Goal: Find specific page/section: Find specific page/section

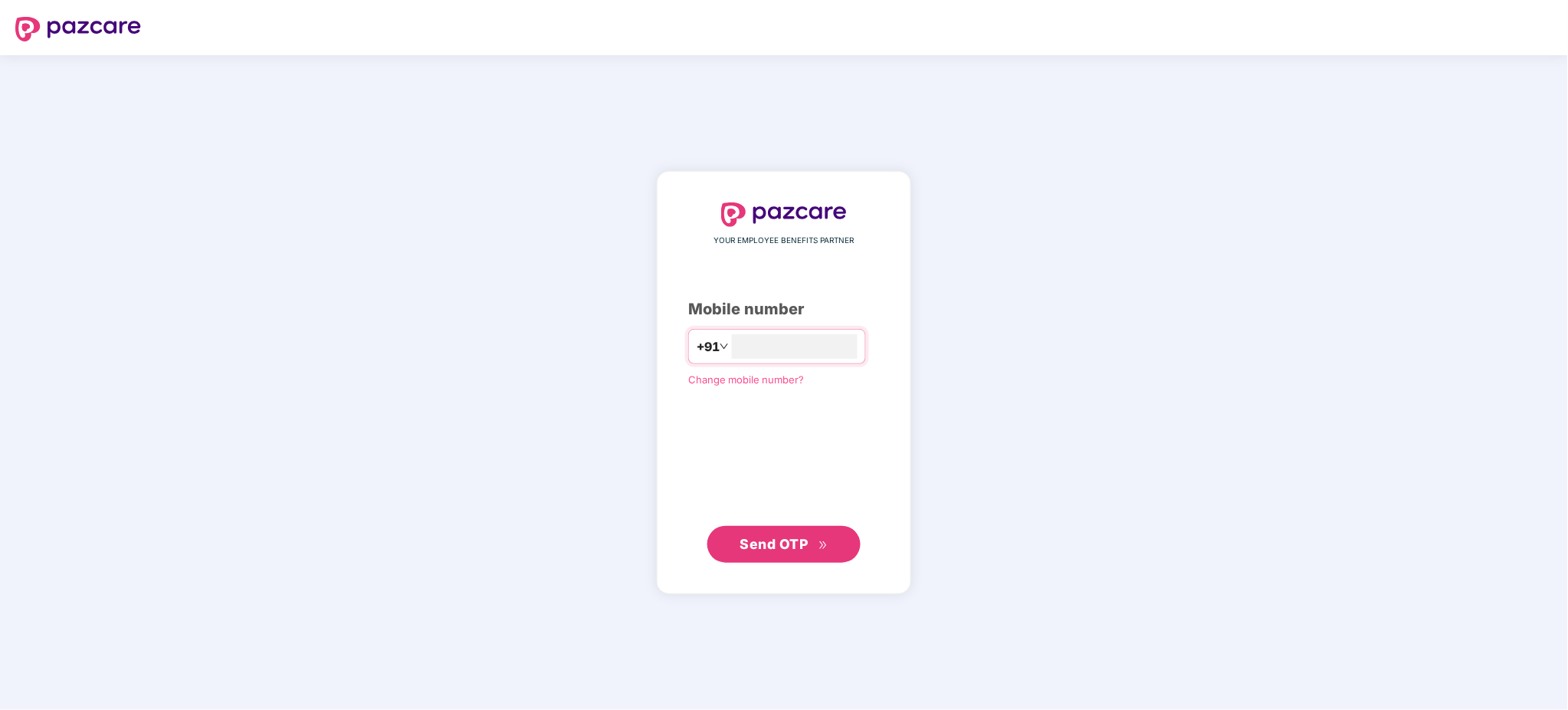
type input "**********"
click at [799, 546] on span "Send OTP" at bounding box center [774, 544] width 68 height 16
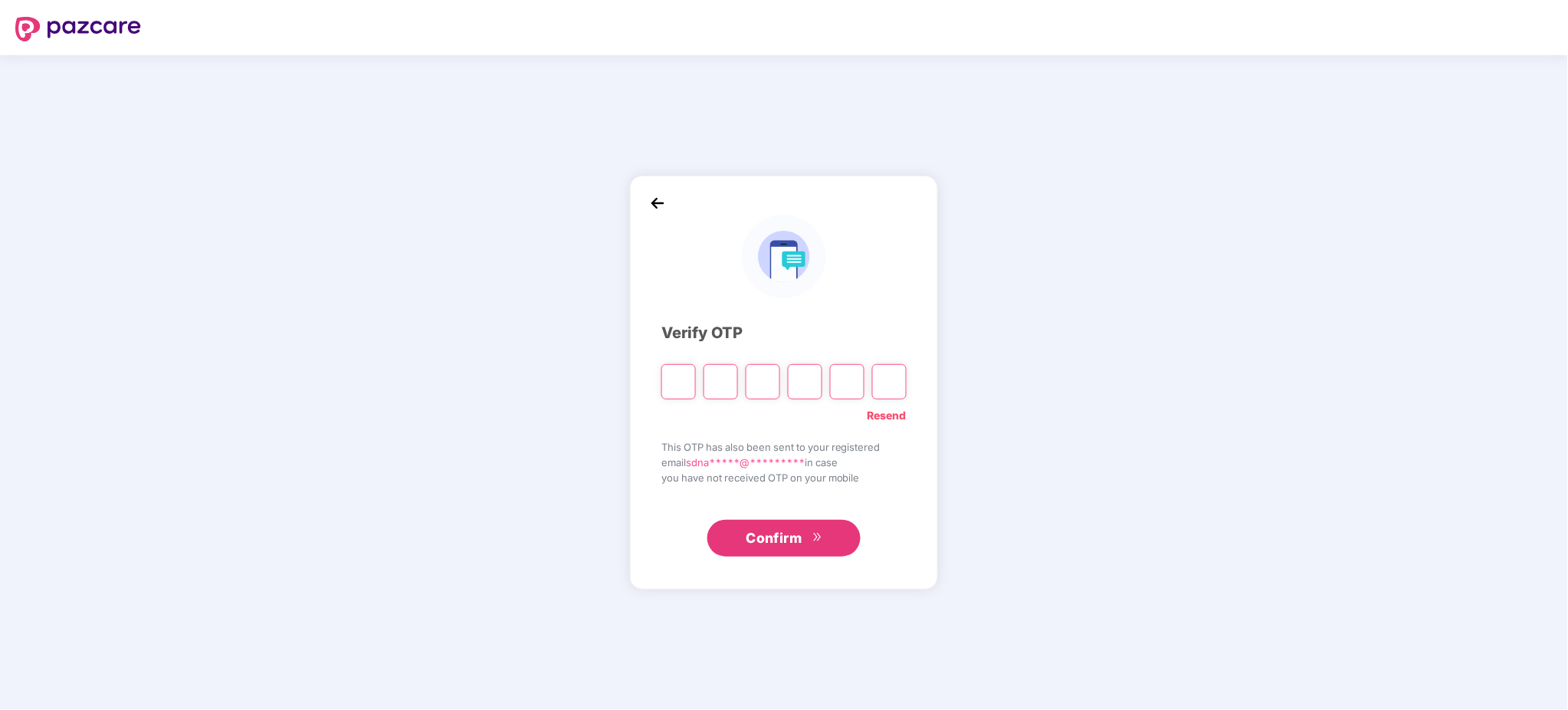
type input "*"
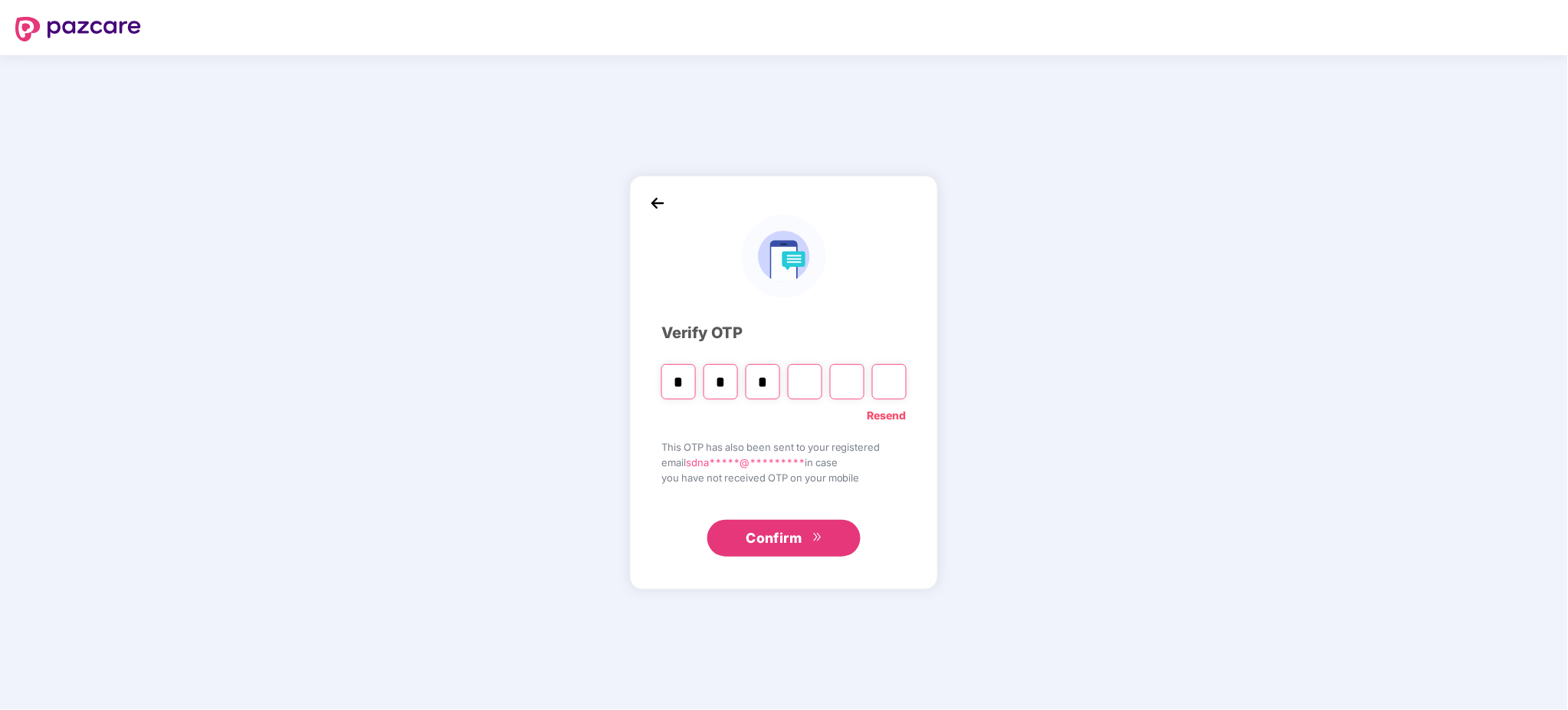
type input "*"
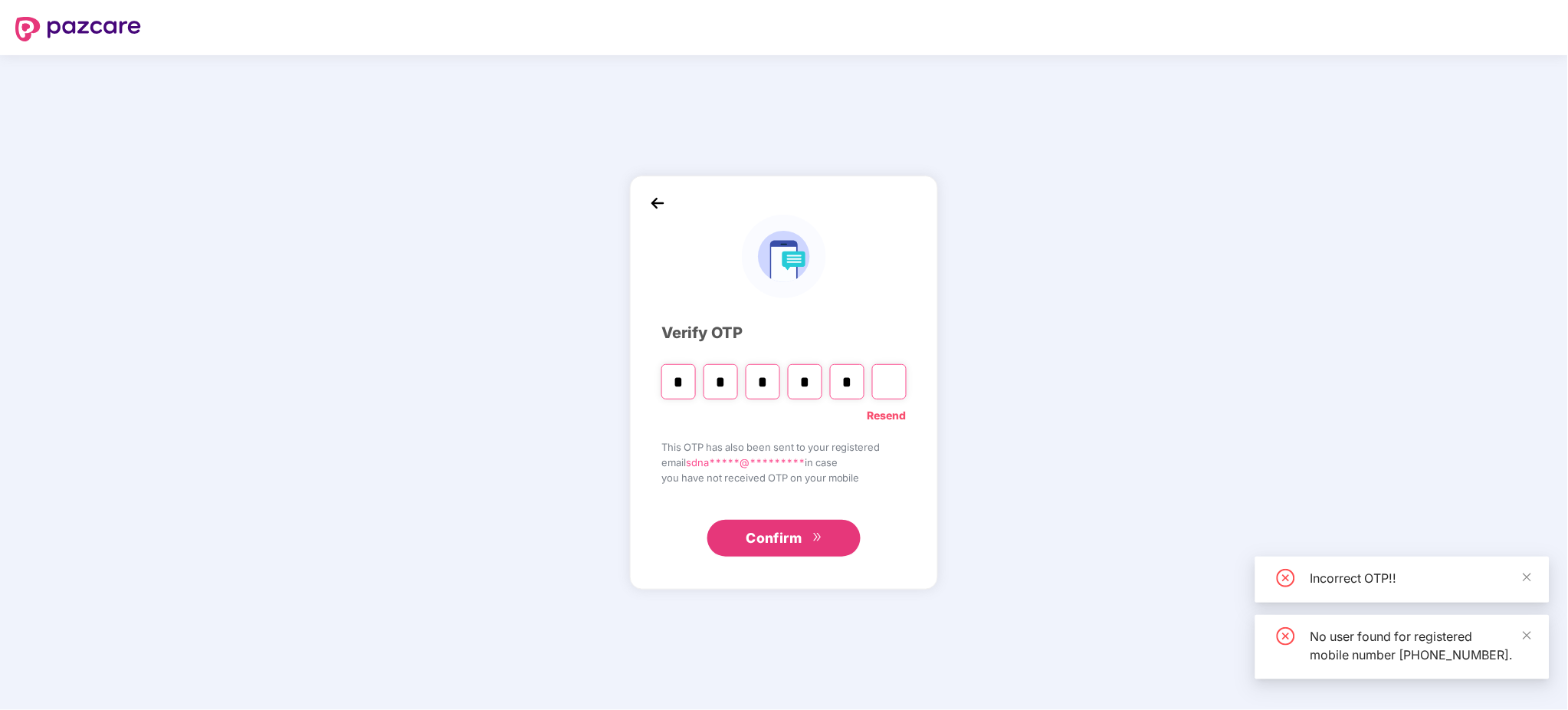
type input "*"
click at [799, 546] on span "Confirm" at bounding box center [773, 538] width 56 height 21
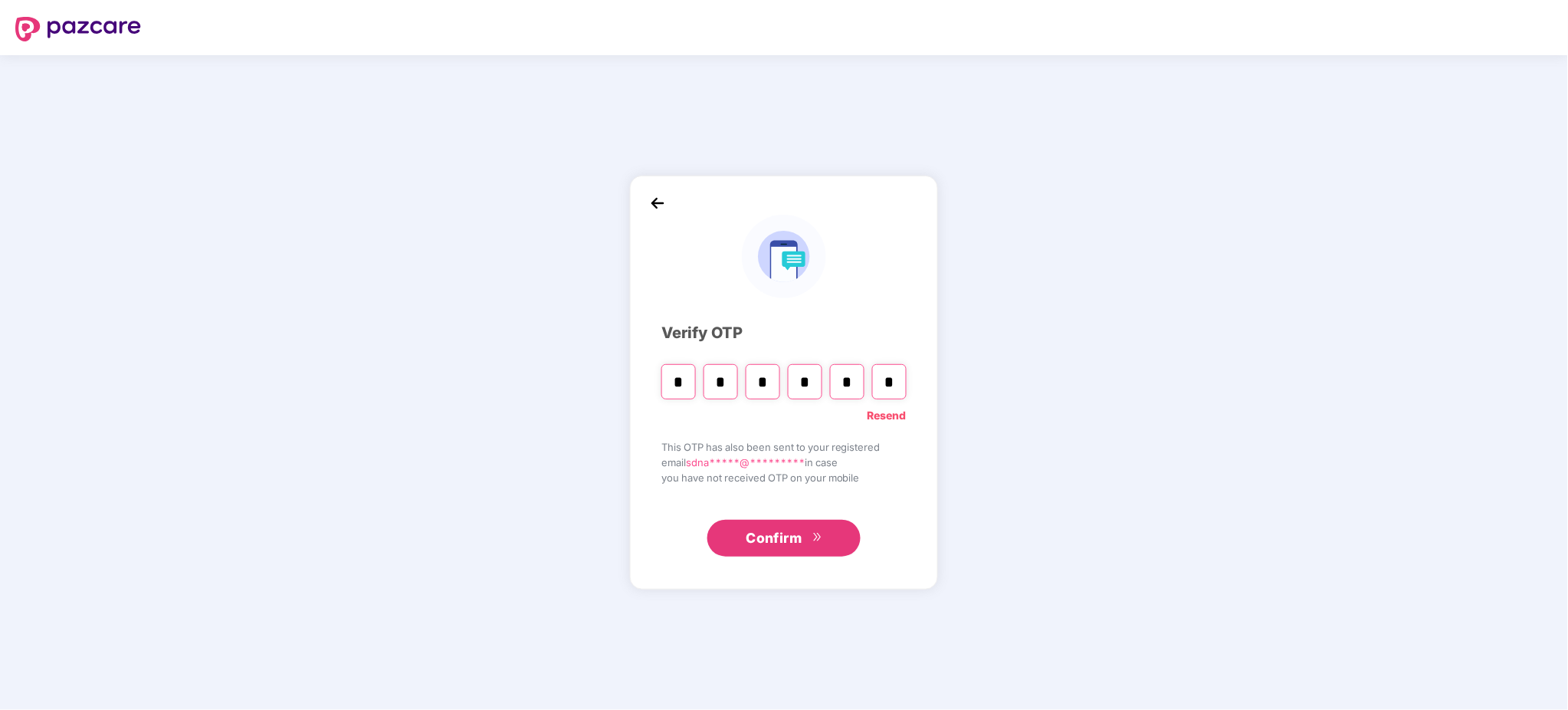
click at [896, 385] on input "*" at bounding box center [889, 381] width 35 height 35
type input "*"
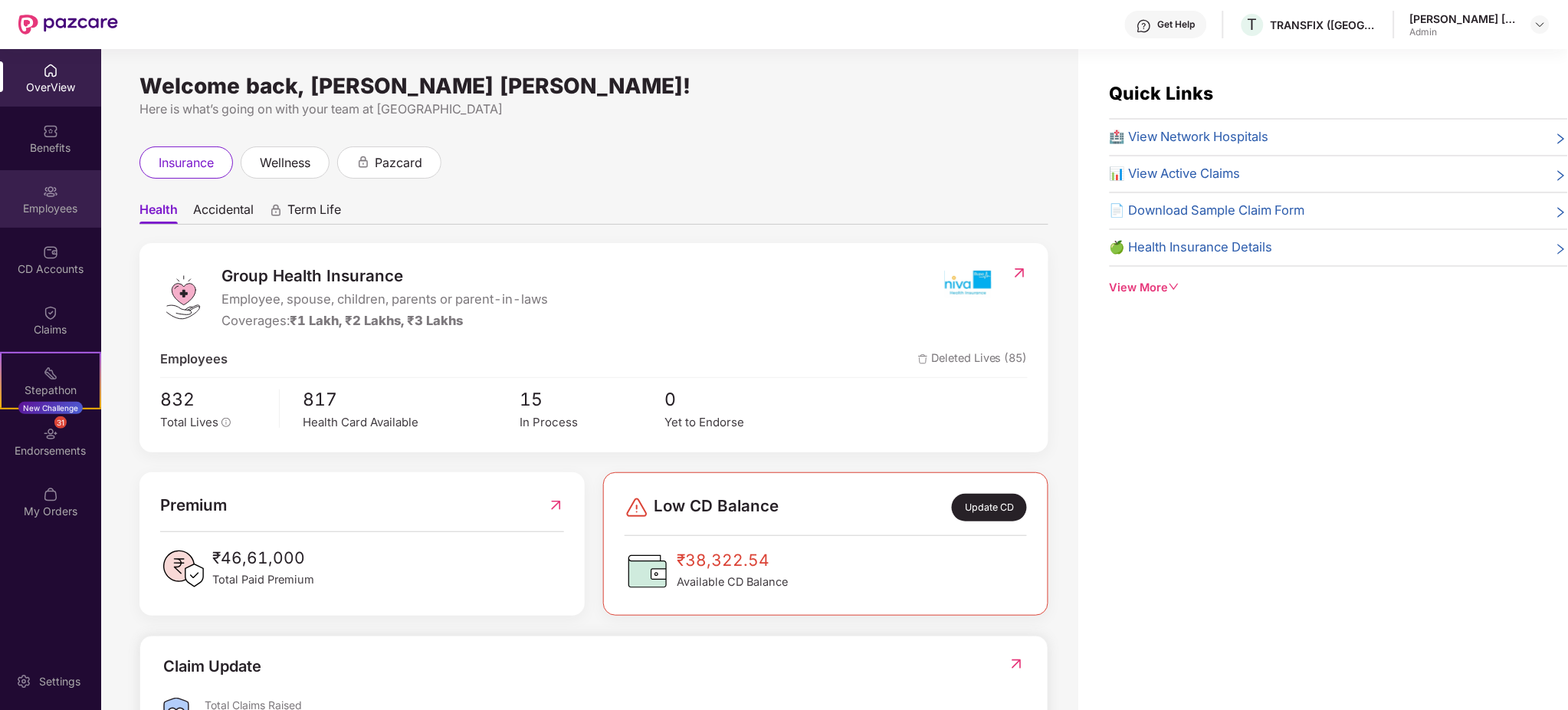
click at [66, 188] on div "Employees" at bounding box center [50, 199] width 101 height 57
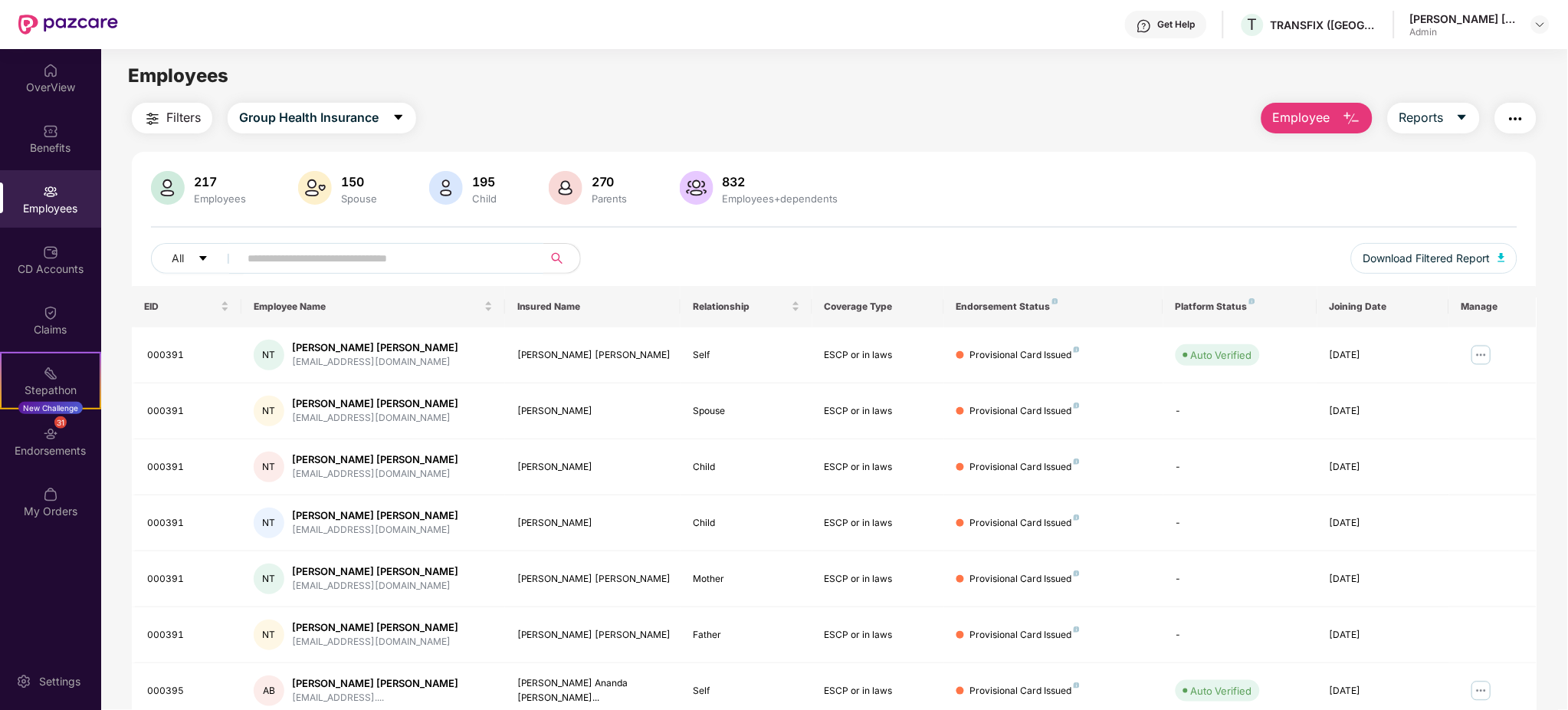
click at [398, 266] on input "text" at bounding box center [385, 258] width 275 height 23
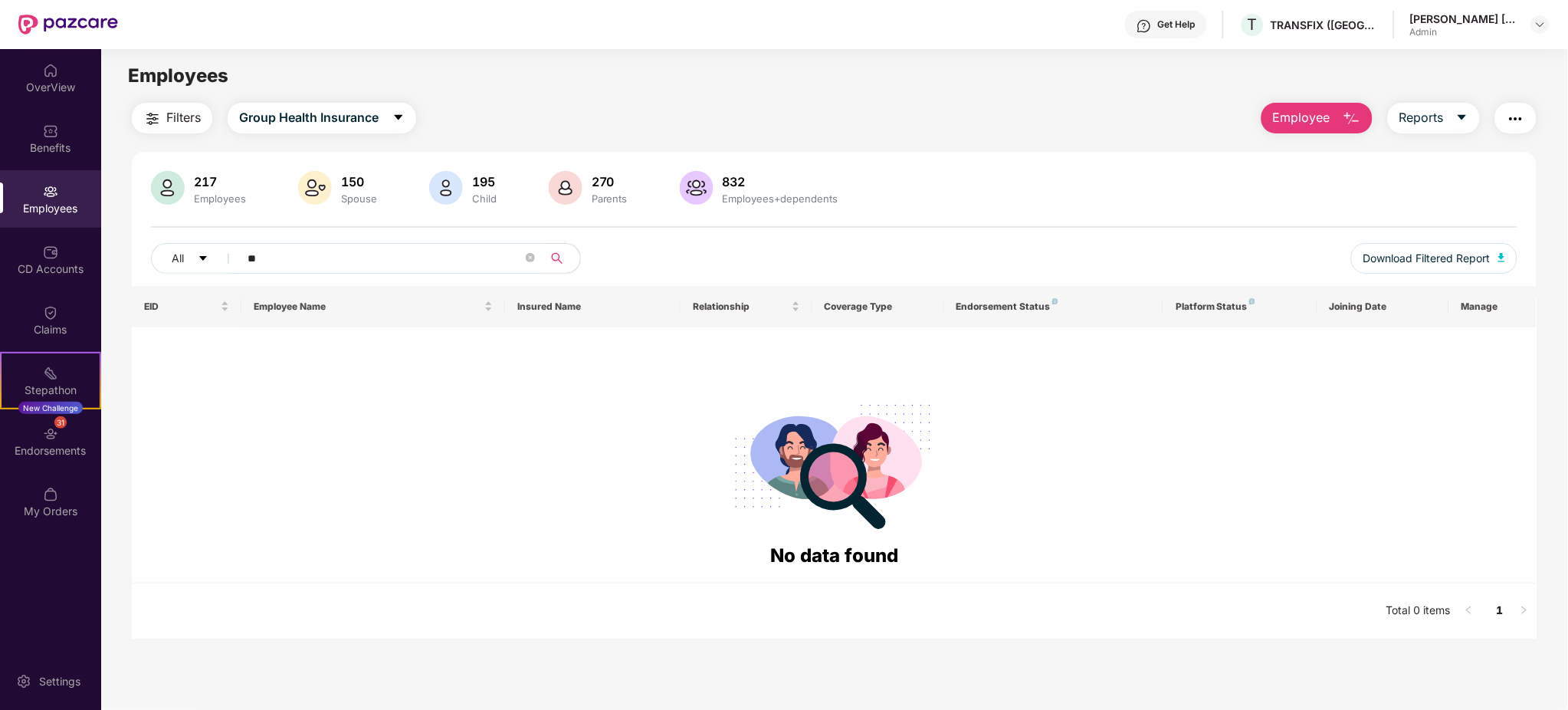
type input "*"
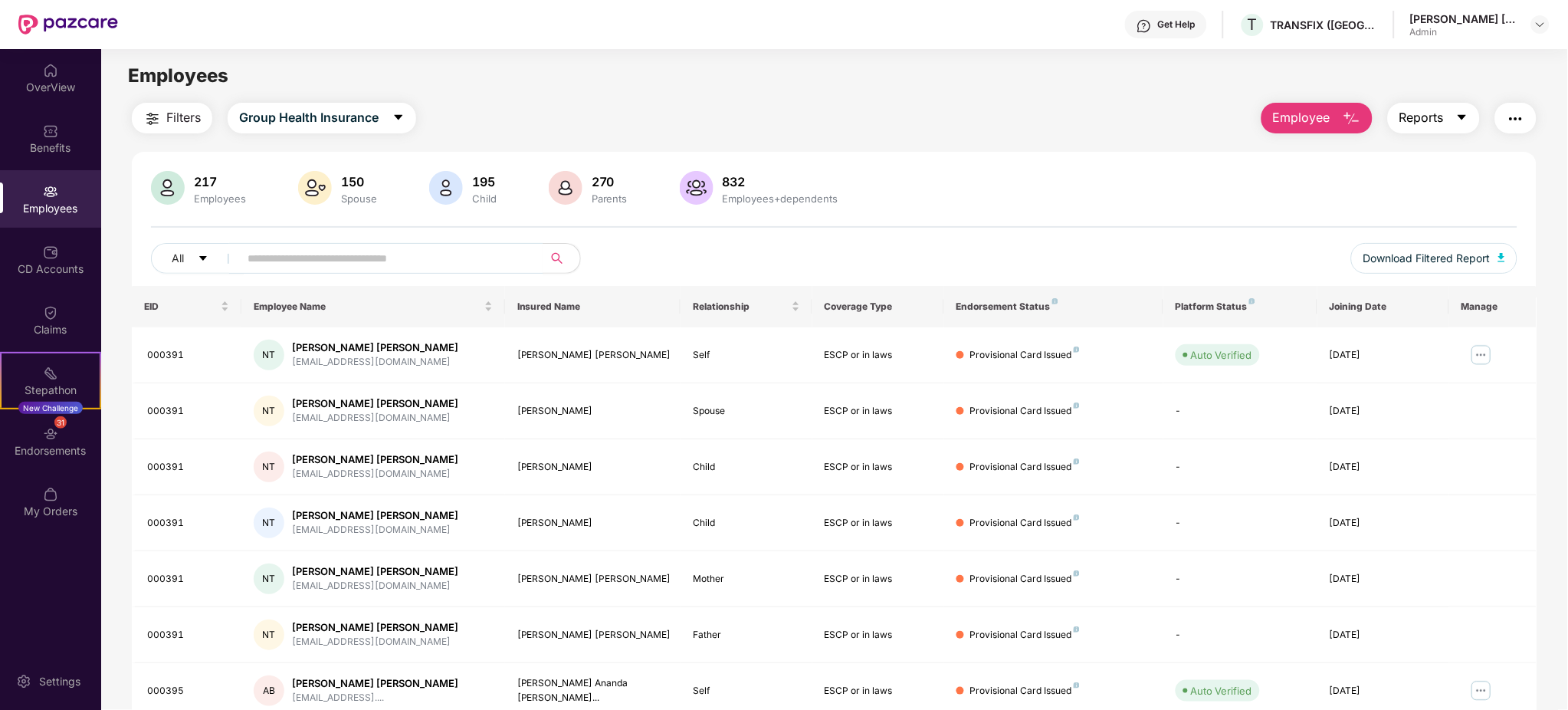
click at [1444, 118] on span "Reports" at bounding box center [1422, 117] width 45 height 19
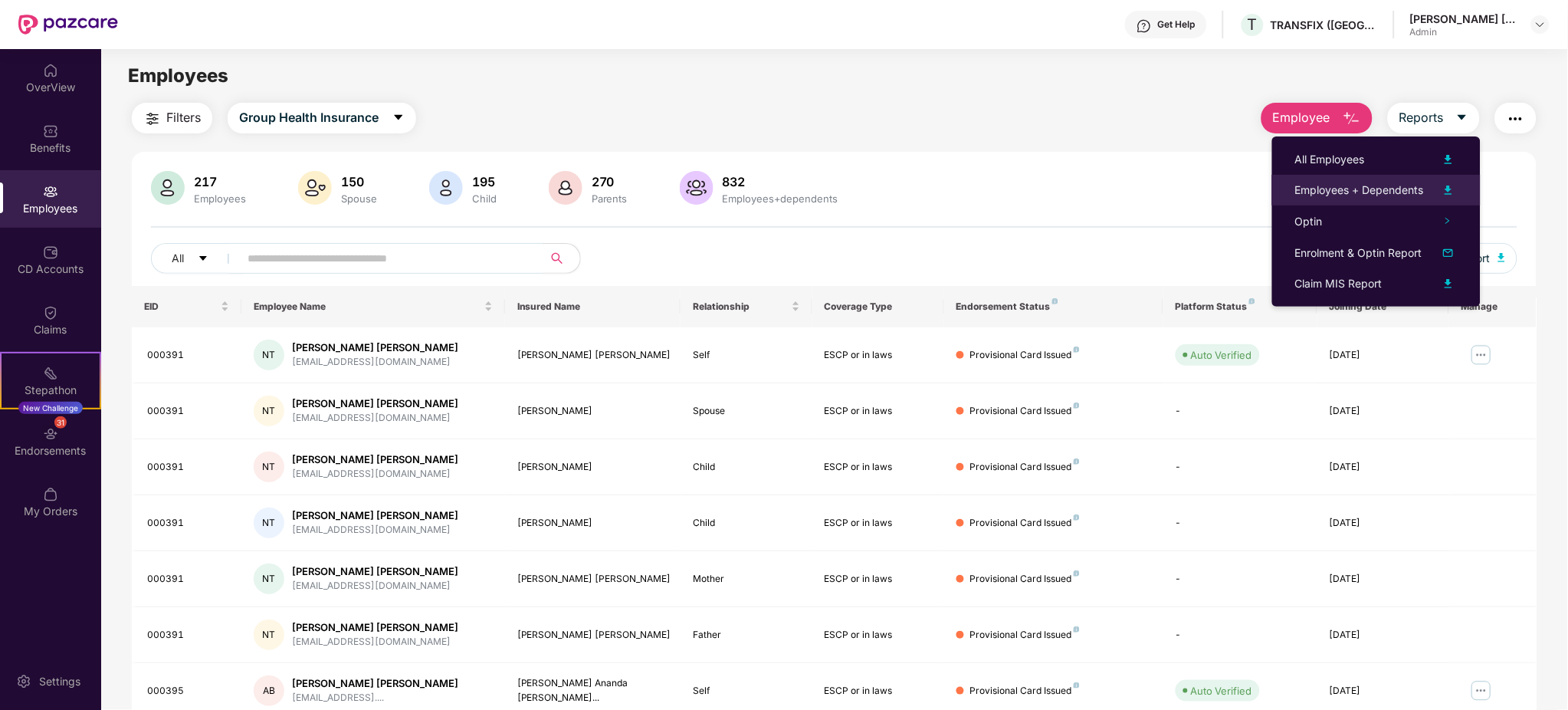
click at [1364, 182] on div "Employees + Dependents" at bounding box center [1360, 190] width 129 height 17
